Goal: Check status: Check status

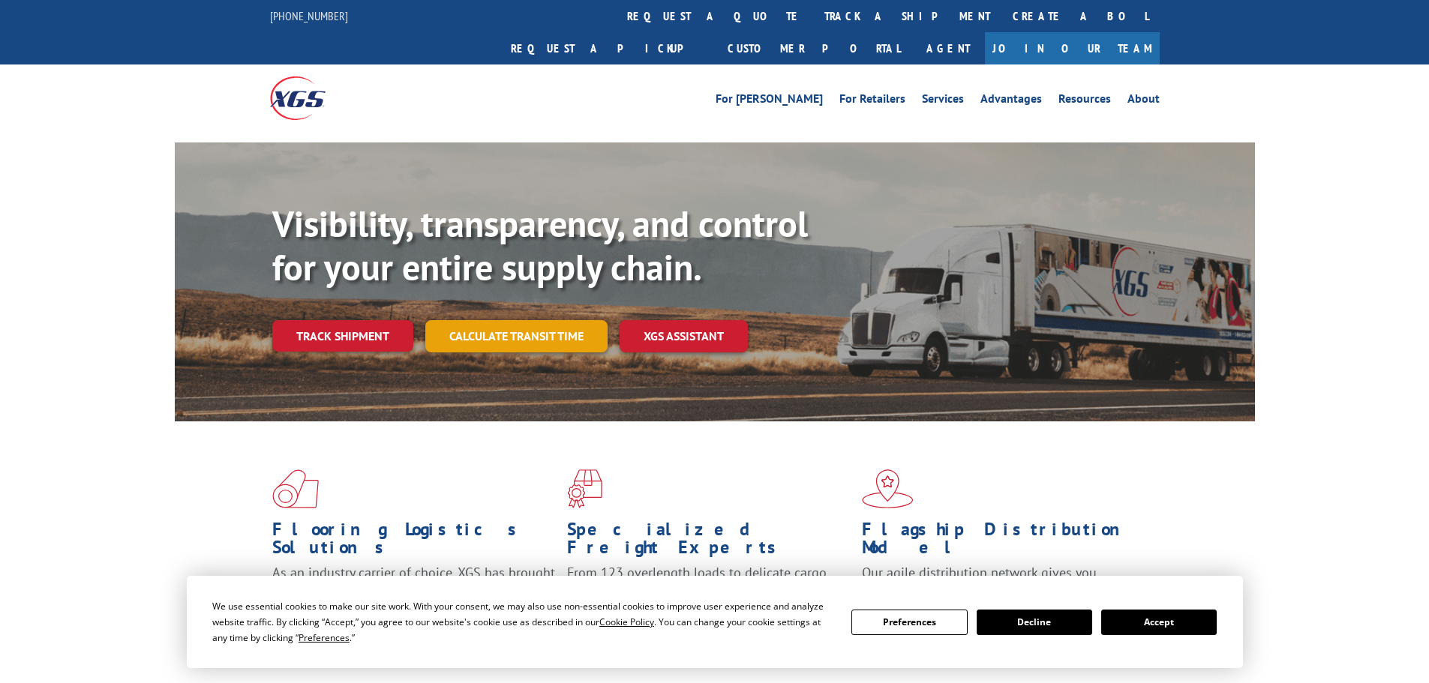
click at [520, 320] on link "Calculate transit time" at bounding box center [516, 336] width 182 height 32
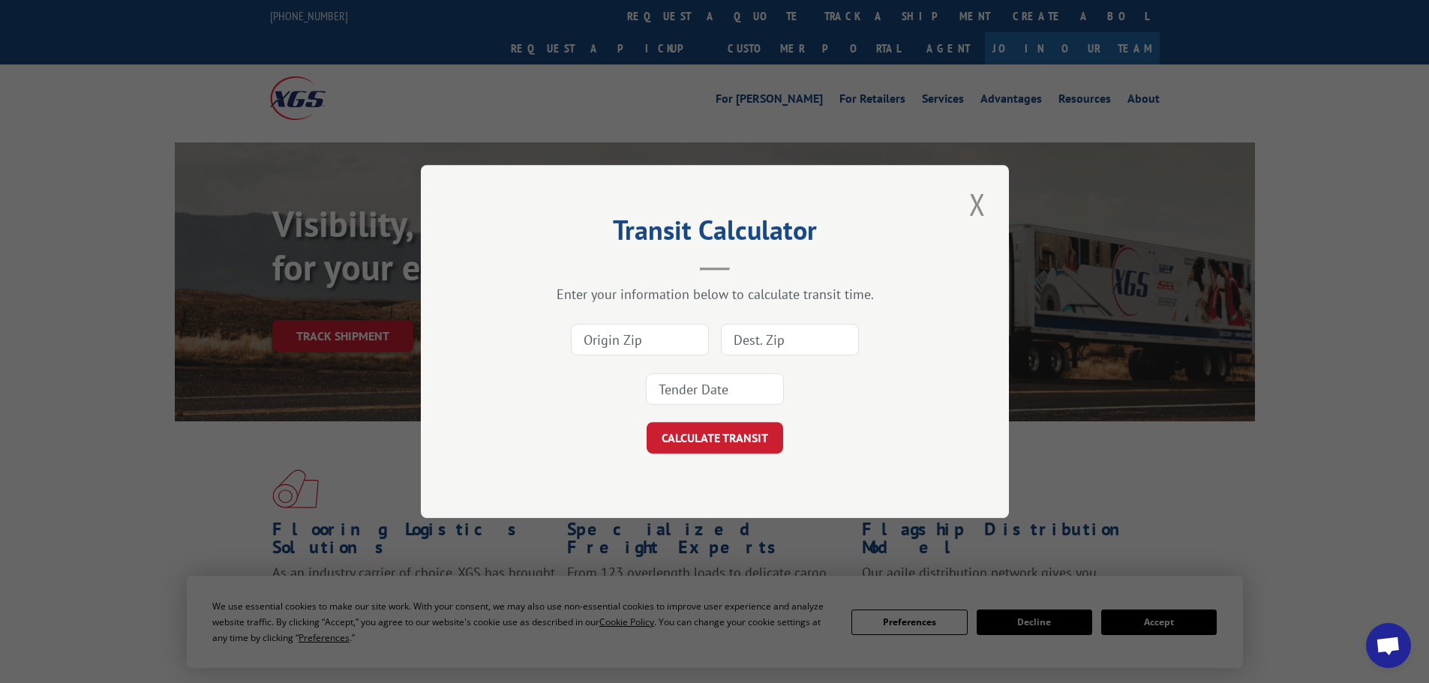
click at [978, 200] on button "Close modal" at bounding box center [978, 204] width 26 height 41
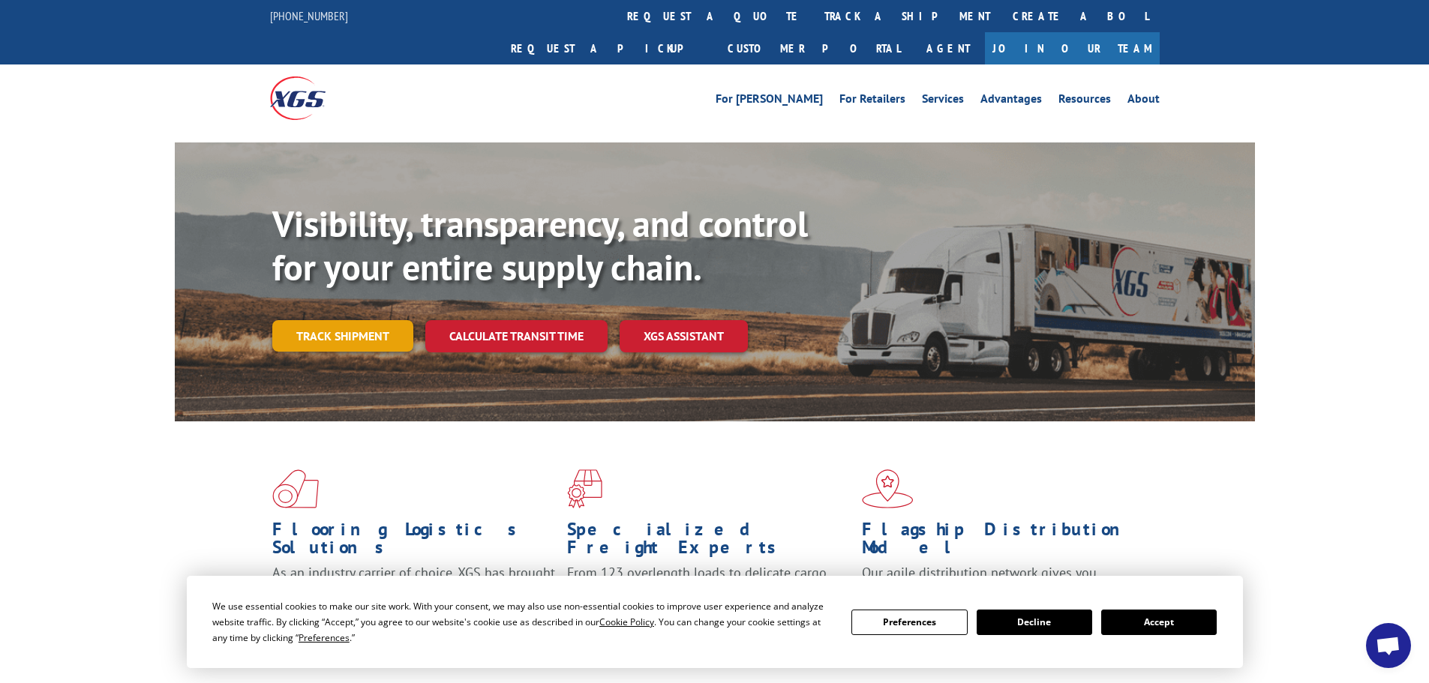
click at [345, 320] on link "Track shipment" at bounding box center [342, 336] width 141 height 32
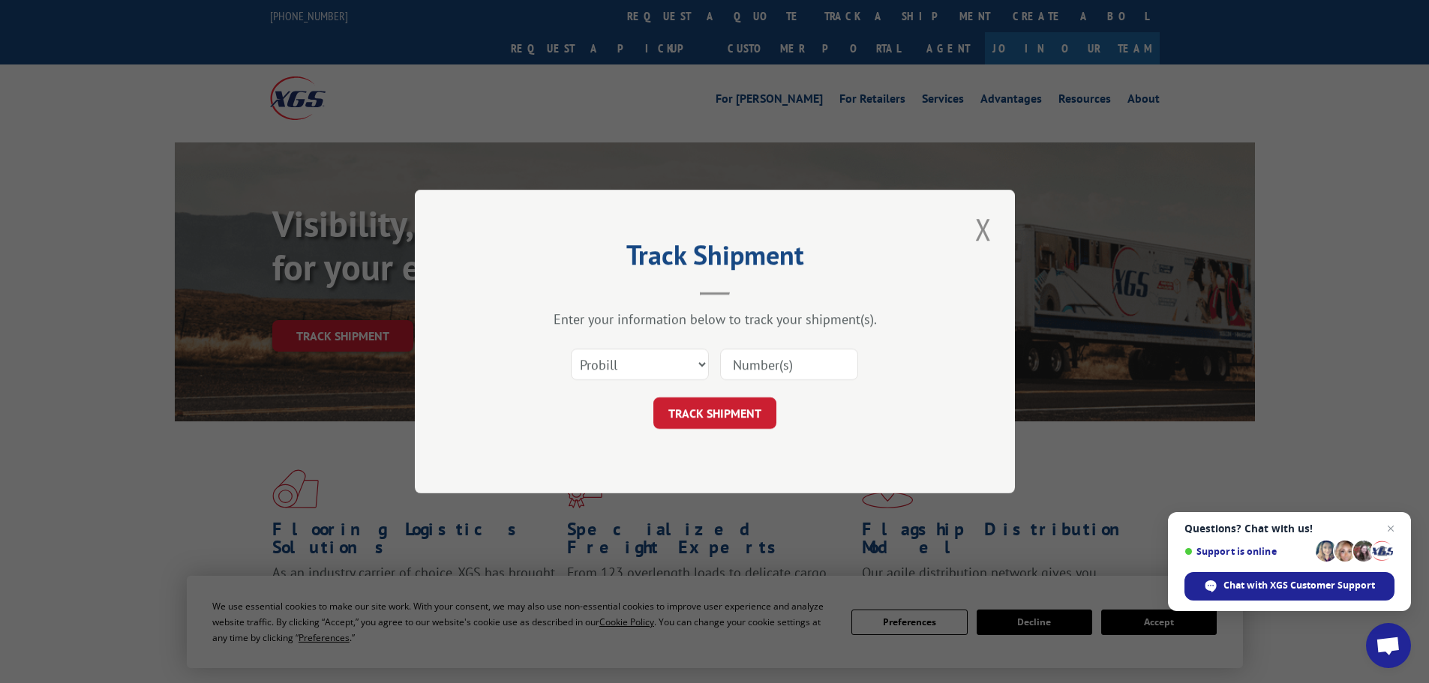
click at [805, 374] on input at bounding box center [789, 365] width 138 height 32
paste input "61540652"
type input "61540652"
click at [752, 411] on button "TRACK SHIPMENT" at bounding box center [714, 414] width 123 height 32
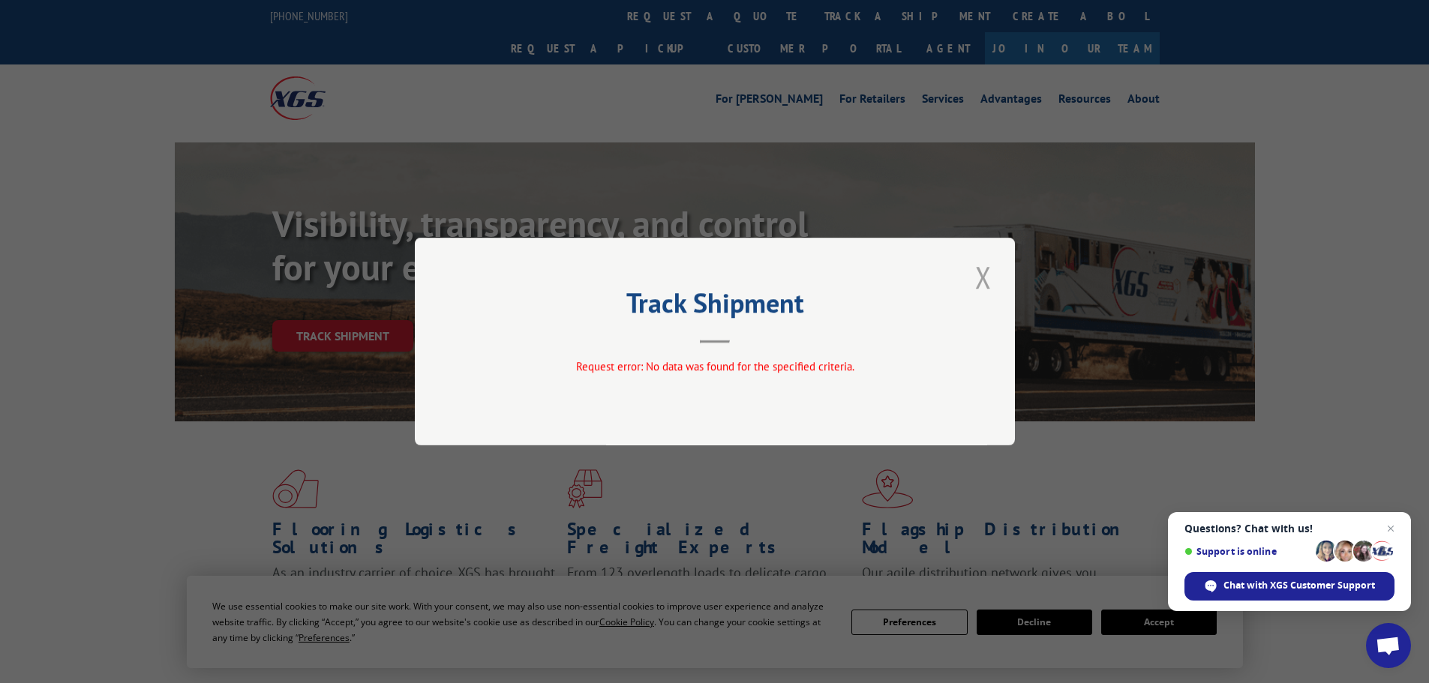
click at [983, 287] on button "Close modal" at bounding box center [984, 277] width 26 height 41
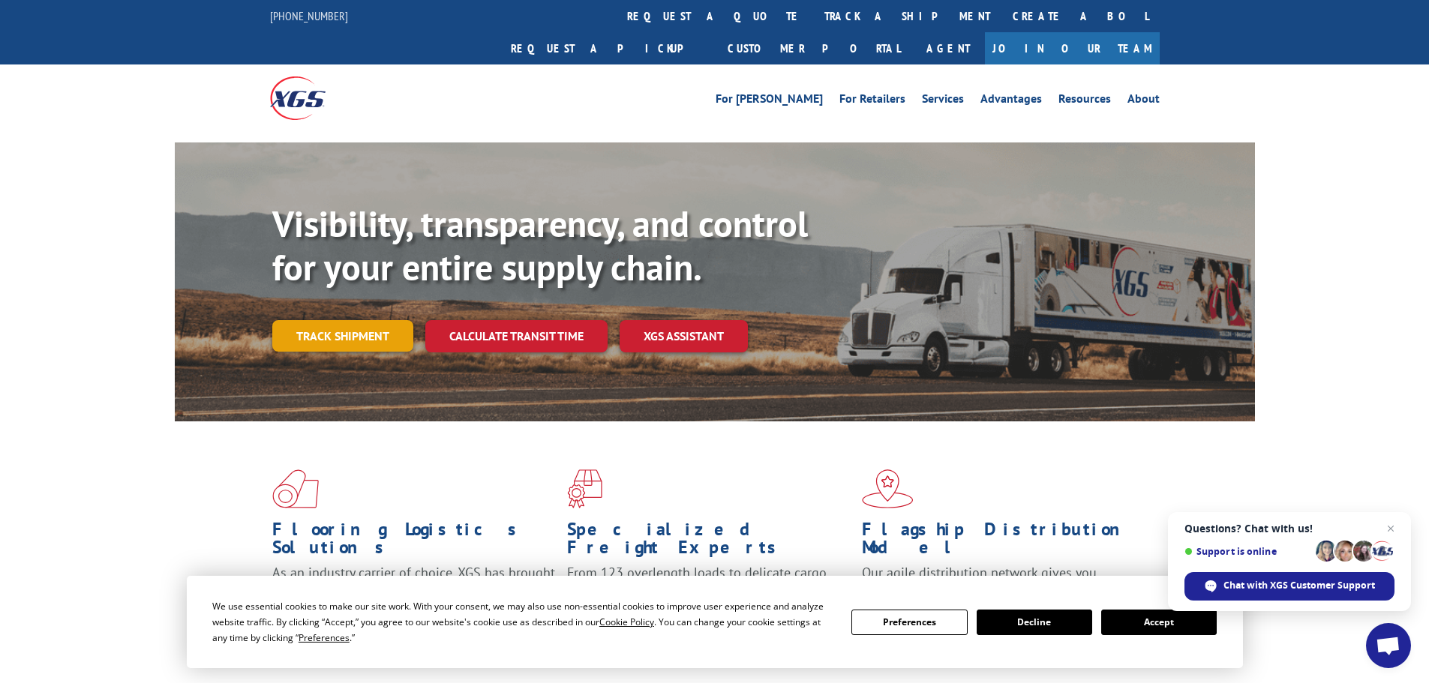
click at [394, 320] on link "Track shipment" at bounding box center [342, 336] width 141 height 32
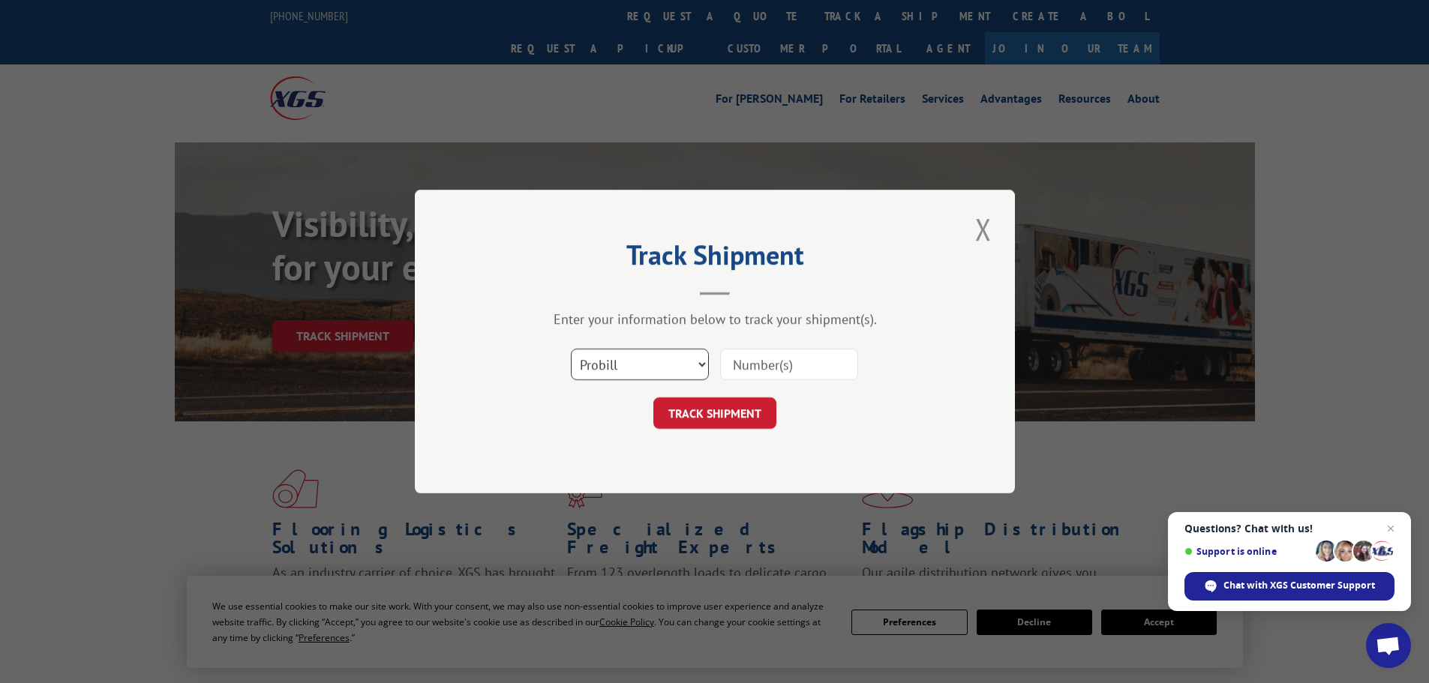
click at [684, 360] on select "Select category... Probill BOL PO" at bounding box center [640, 365] width 138 height 32
click at [571, 349] on select "Select category... Probill BOL PO" at bounding box center [640, 365] width 138 height 32
click at [766, 359] on input at bounding box center [789, 365] width 138 height 32
paste input "17257089"
type input "17257089"
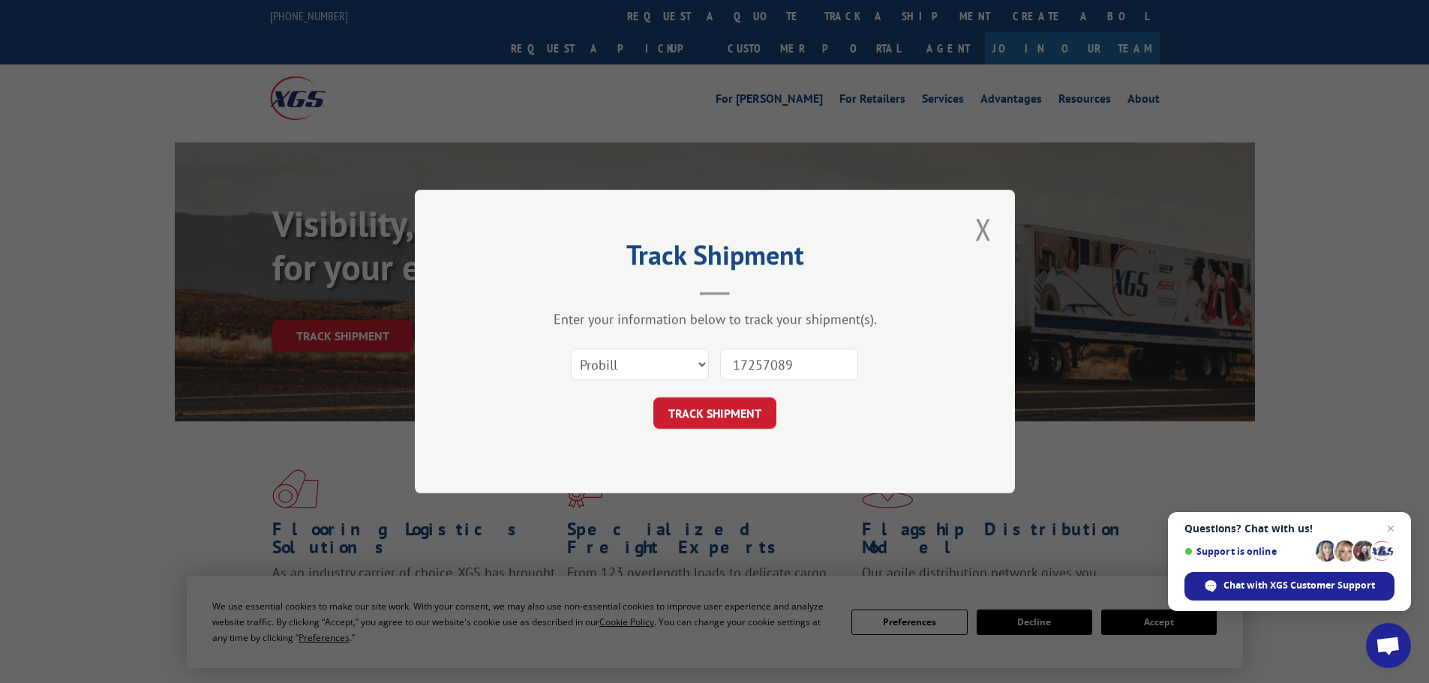
click at [779, 403] on div "TRACK SHIPMENT" at bounding box center [715, 414] width 450 height 32
click at [759, 412] on button "TRACK SHIPMENT" at bounding box center [714, 414] width 123 height 32
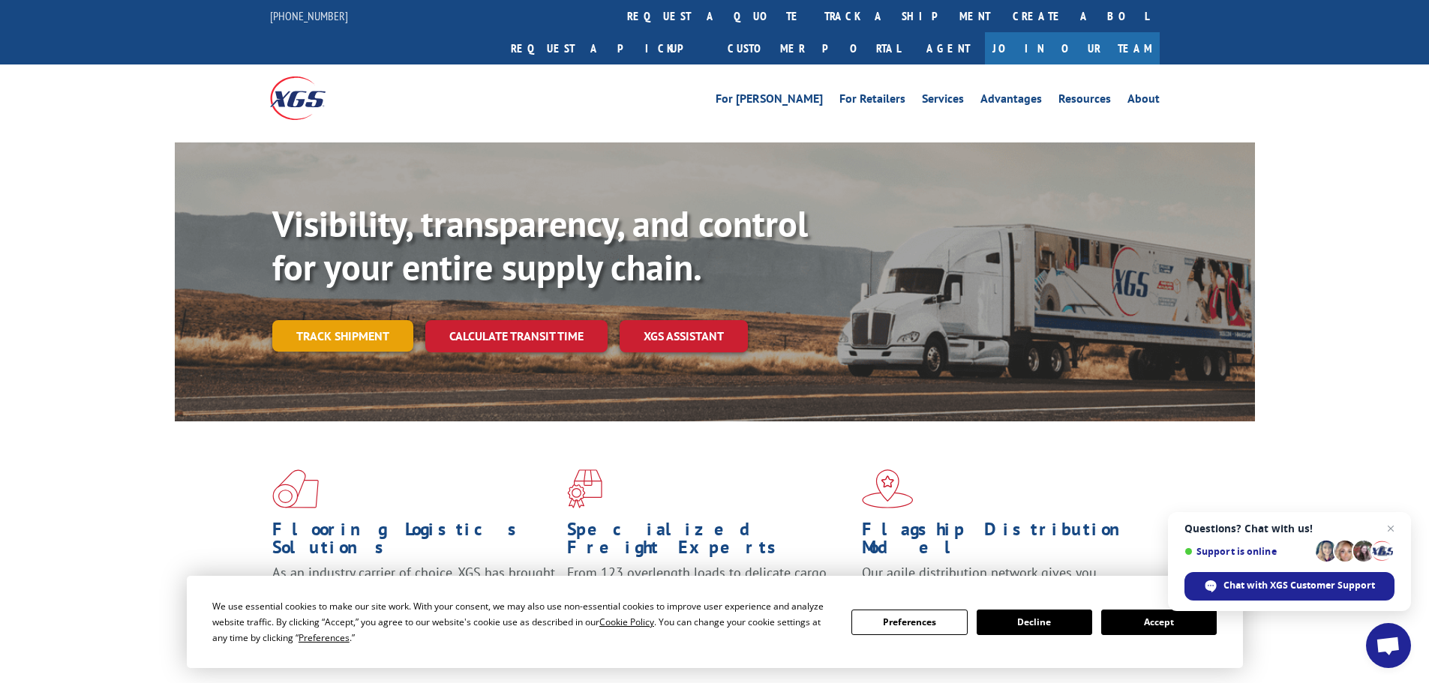
click at [372, 320] on link "Track shipment" at bounding box center [342, 336] width 141 height 32
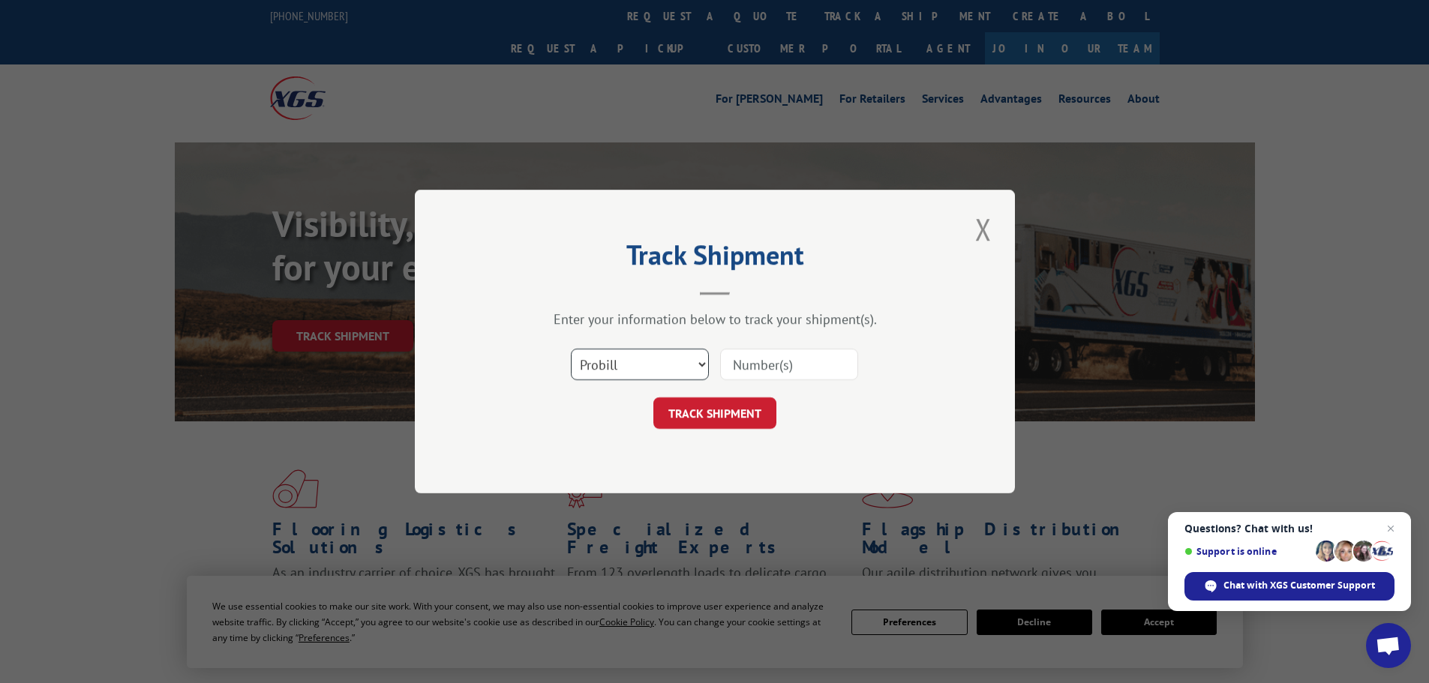
click at [632, 350] on select "Select category... Probill BOL PO" at bounding box center [640, 365] width 138 height 32
select select "po"
click at [571, 349] on select "Select category... Probill BOL PO" at bounding box center [640, 365] width 138 height 32
click at [808, 371] on input at bounding box center [789, 365] width 138 height 32
paste input "61540614"
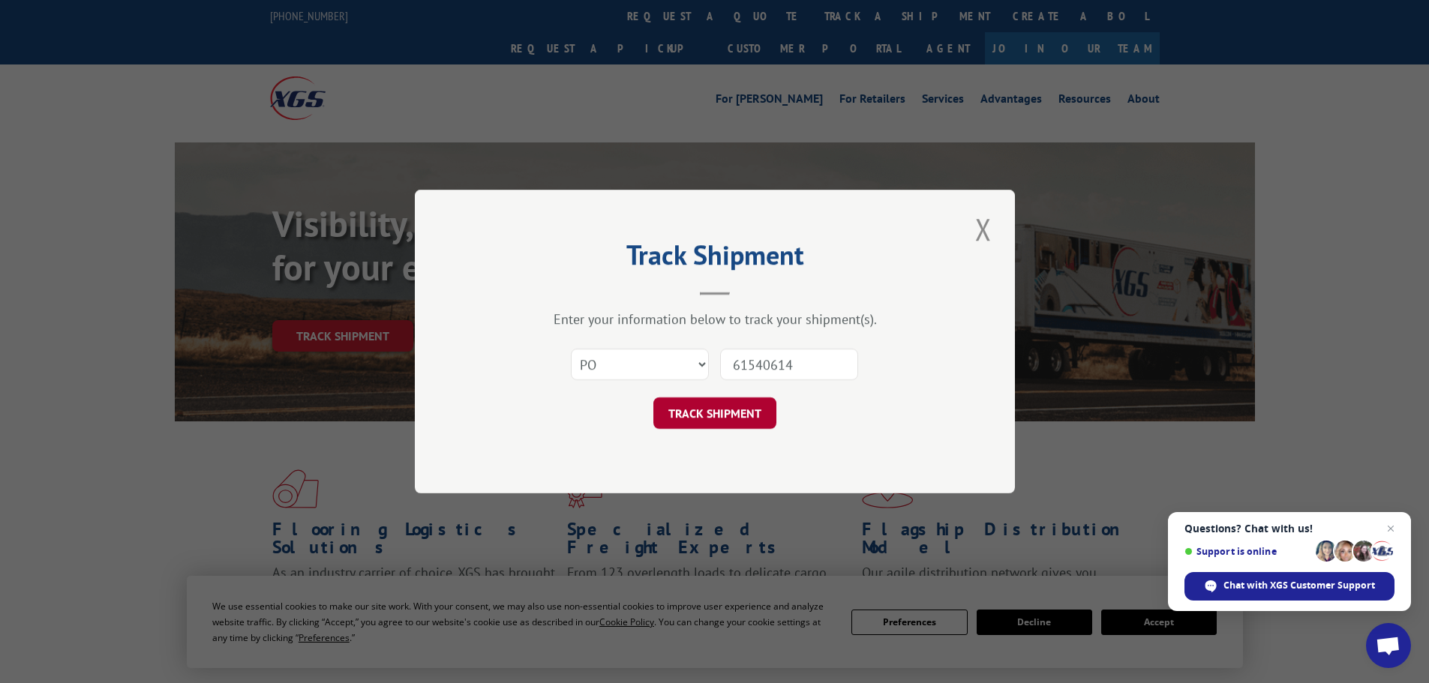
type input "61540614"
click at [773, 409] on button "TRACK SHIPMENT" at bounding box center [714, 414] width 123 height 32
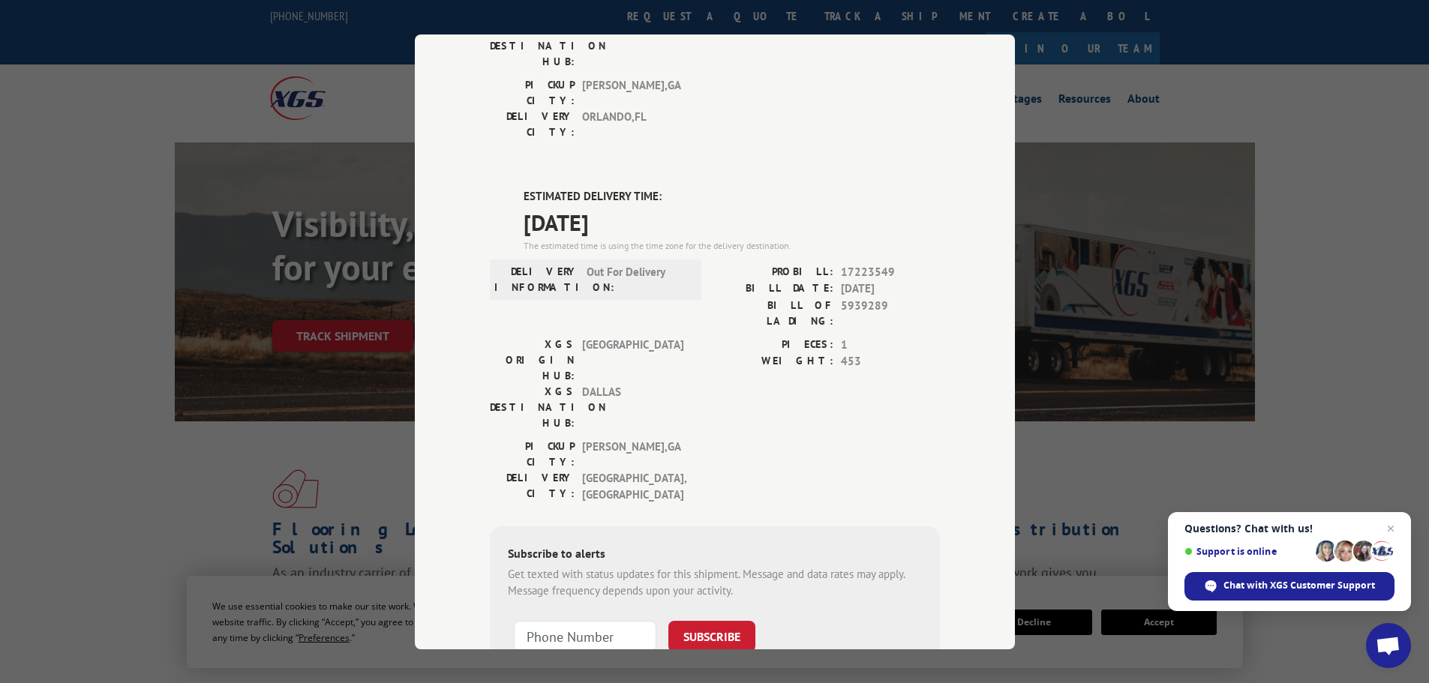
scroll to position [300, 0]
